Goal: Check status: Check status

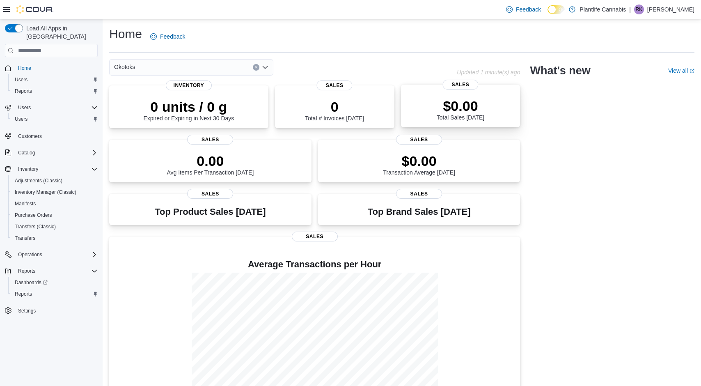
click at [432, 108] on div "$0.00 Total Sales Today" at bounding box center [461, 107] width 106 height 26
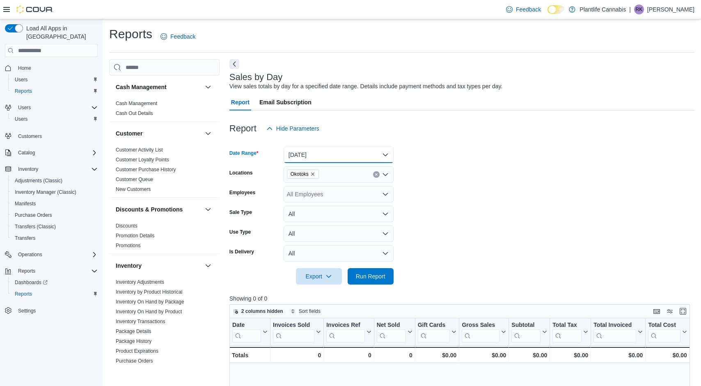
click at [334, 157] on button "[DATE]" at bounding box center [339, 155] width 110 height 16
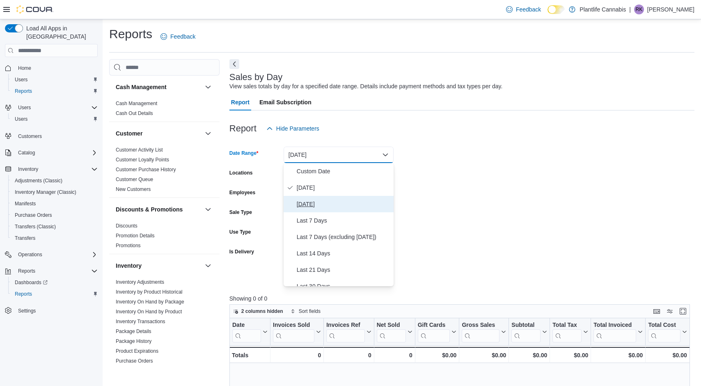
click at [317, 204] on span "[DATE]" at bounding box center [344, 204] width 94 height 10
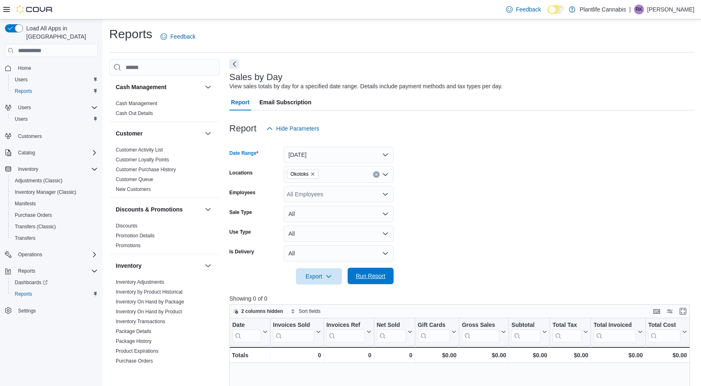
click at [375, 275] on span "Run Report" at bounding box center [371, 276] width 30 height 8
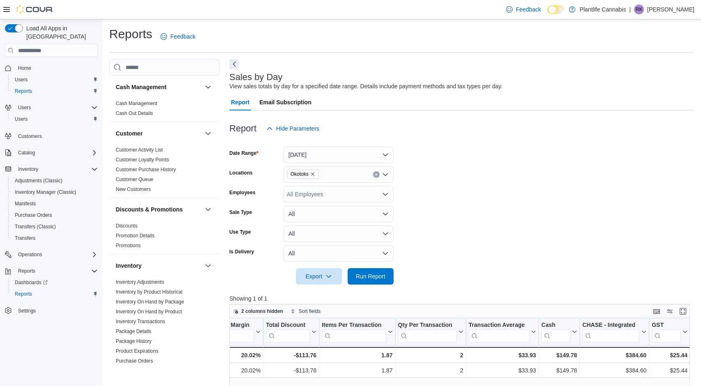
scroll to position [0, 592]
